Goal: Information Seeking & Learning: Find specific page/section

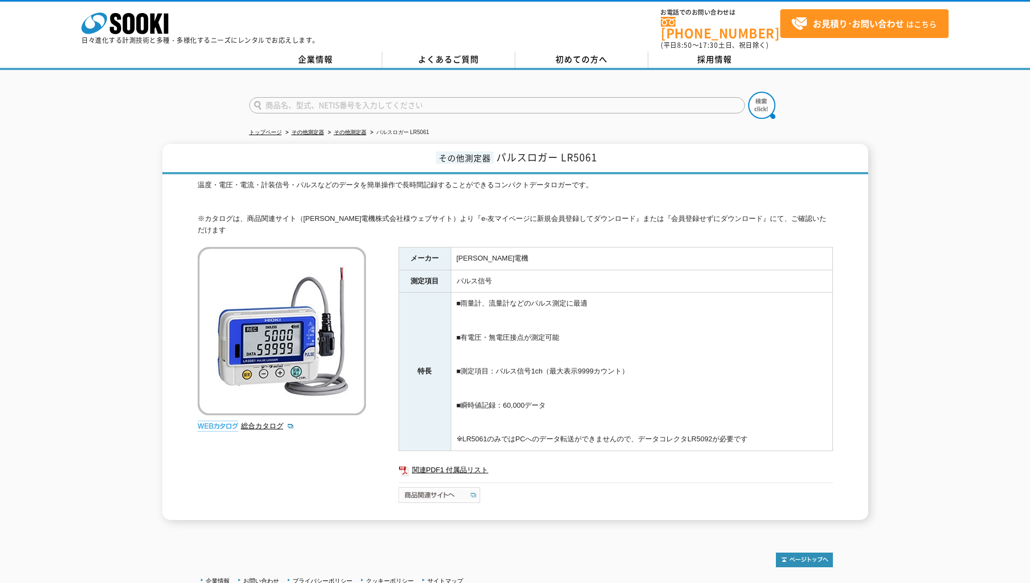
click at [447, 487] on img at bounding box center [440, 495] width 83 height 17
click at [354, 129] on link "その他測定器" at bounding box center [350, 132] width 33 height 6
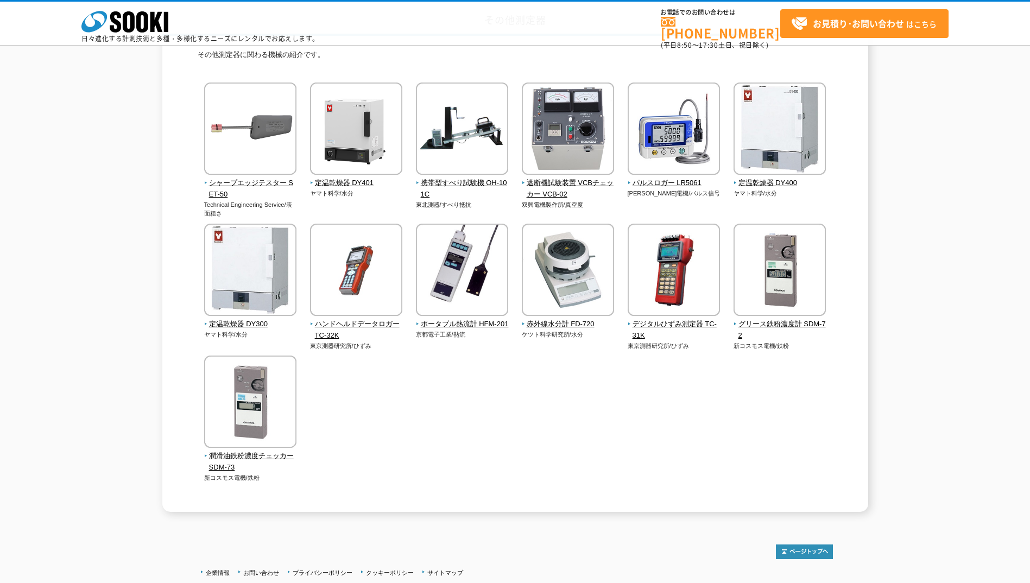
scroll to position [62, 0]
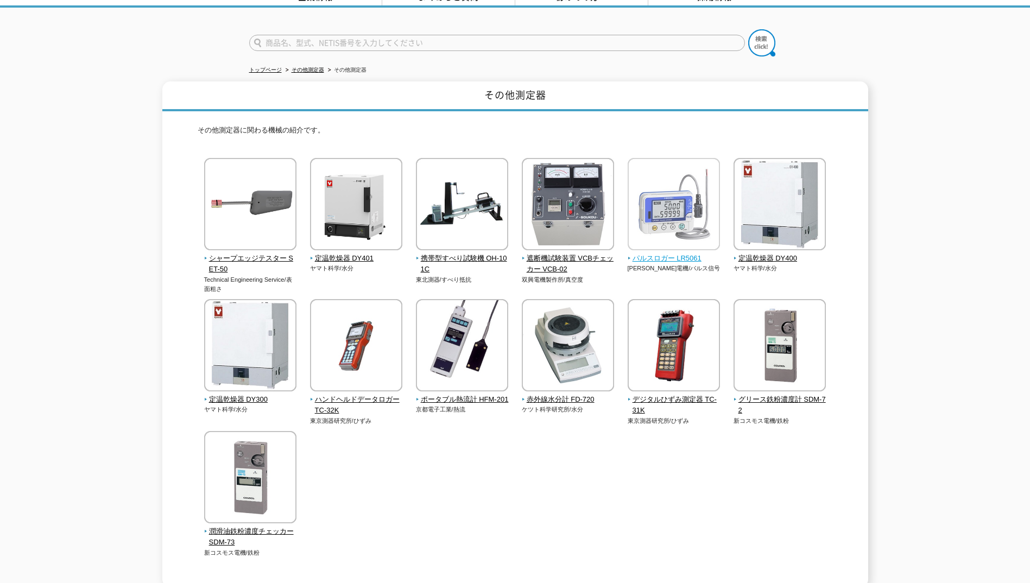
click at [665, 230] on img at bounding box center [674, 205] width 92 height 95
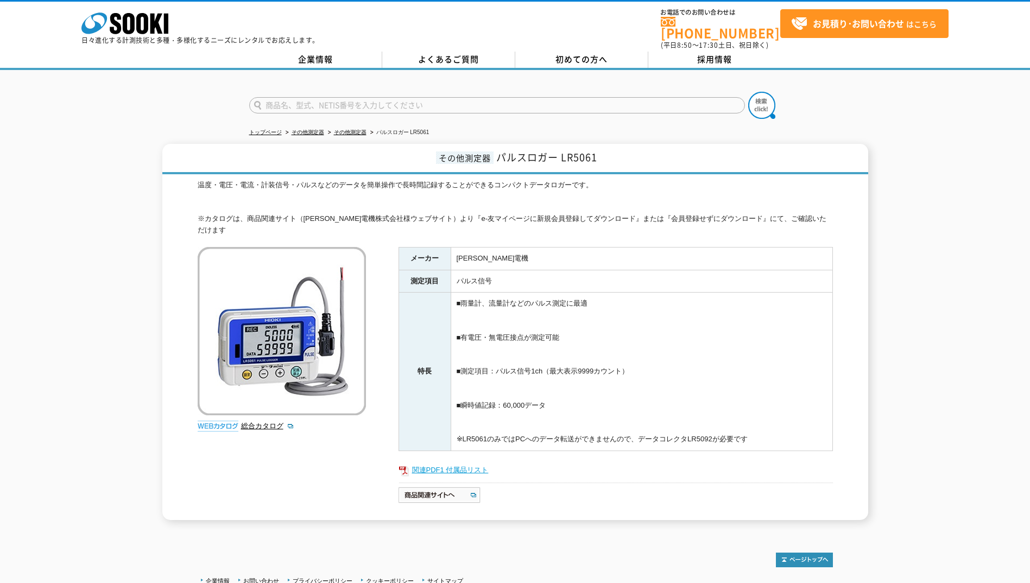
click at [463, 463] on link "関連PDF1 付属品リスト" at bounding box center [616, 470] width 435 height 14
drag, startPoint x: 74, startPoint y: 448, endPoint x: 95, endPoint y: 435, distance: 24.3
click at [74, 448] on div "その他測定器 パルスロガー LR5061 温度・電圧・電流・計装信号・パルスなどのデータを簡単操作で長時間記録することができるコンパクトデータロガーです。 ※…" at bounding box center [515, 332] width 1030 height 376
click at [304, 100] on input "text" at bounding box center [497, 105] width 496 height 16
type input "LR-5092"
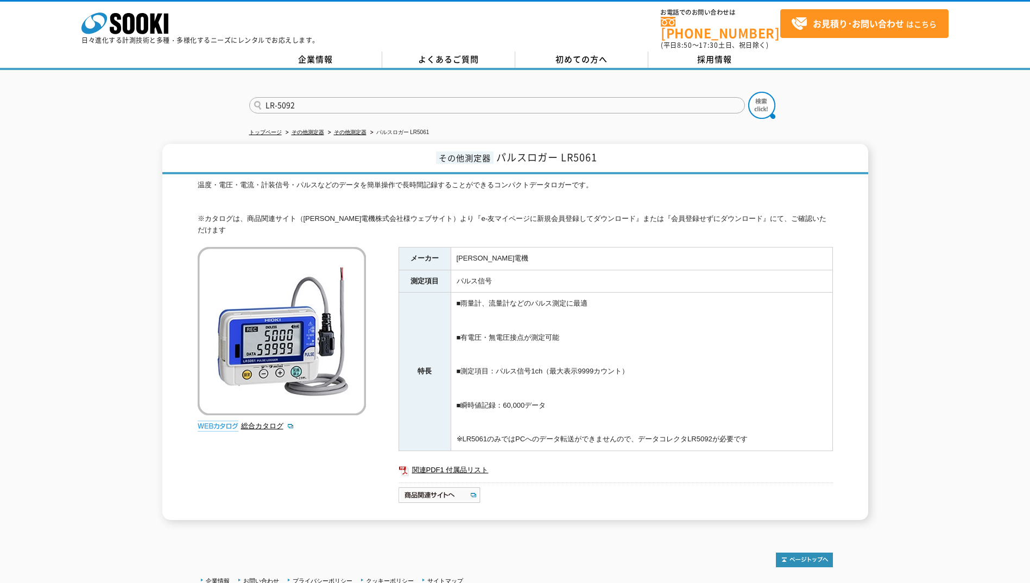
click at [748, 92] on button at bounding box center [761, 105] width 27 height 27
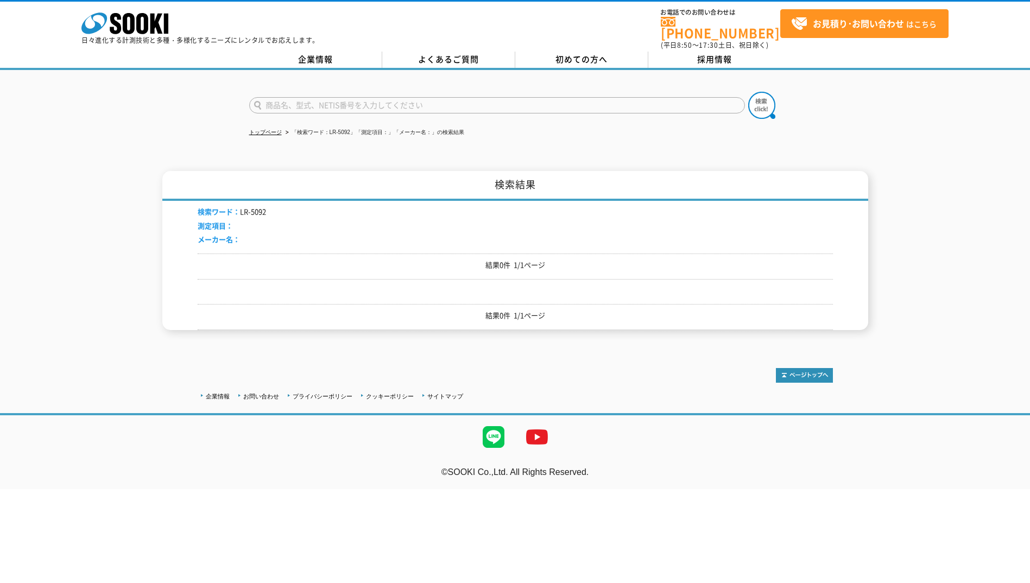
click at [250, 201] on div "検索ワード： LR-5092 測定項目： メーカー名：" at bounding box center [516, 227] width 636 height 53
click at [259, 209] on li "検索ワード： LR-5092" at bounding box center [232, 211] width 68 height 11
click at [374, 261] on p "結果0件 1/1ページ" at bounding box center [516, 265] width 636 height 11
click at [337, 97] on input "text" at bounding box center [497, 105] width 496 height 16
click at [299, 97] on input "text" at bounding box center [497, 105] width 496 height 16
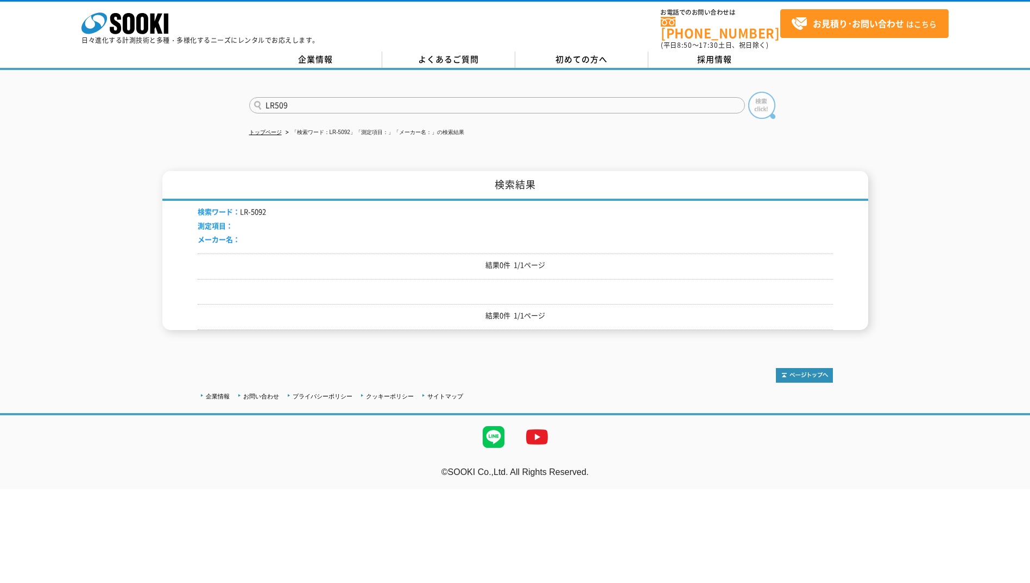
type input "LR509"
click at [766, 102] on img at bounding box center [761, 105] width 27 height 27
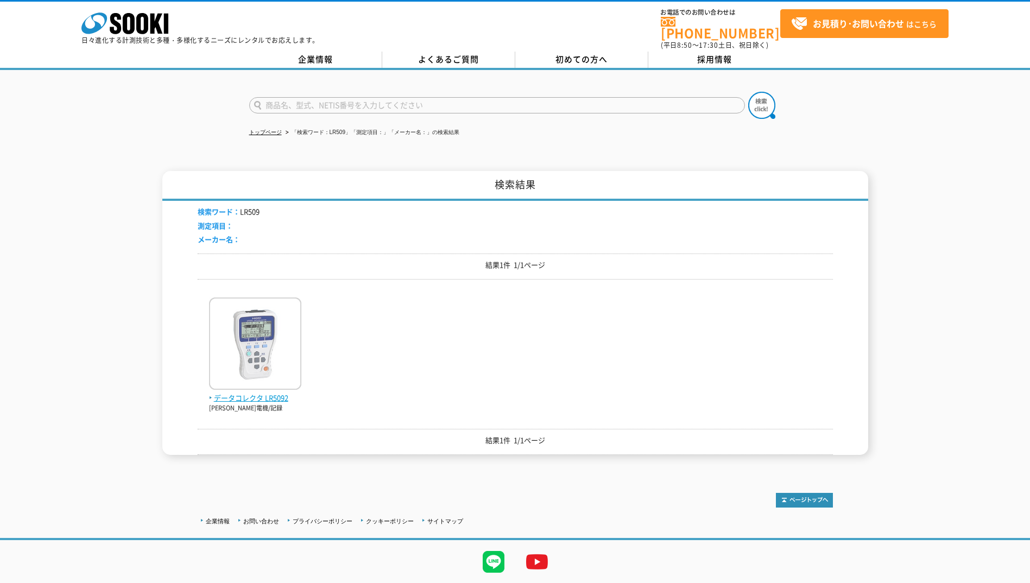
click at [265, 393] on span "データコレクタ LR5092" at bounding box center [255, 398] width 92 height 11
